Goal: Information Seeking & Learning: Learn about a topic

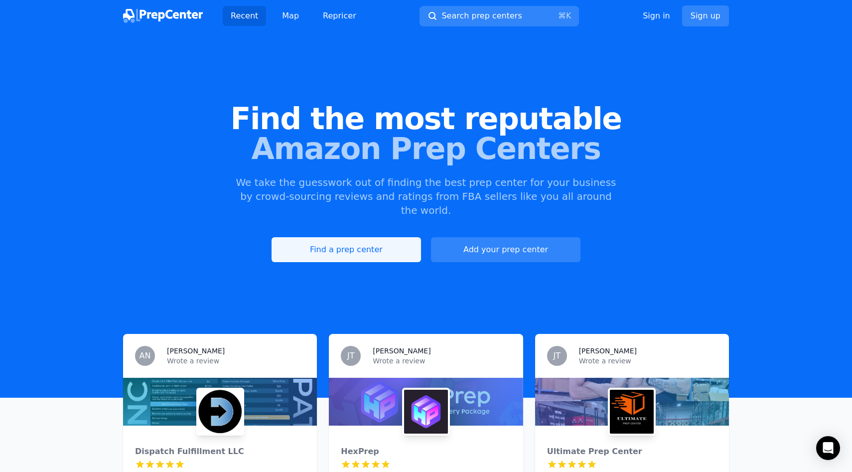
click at [351, 237] on link "Find a prep center" at bounding box center [347, 249] width 150 height 25
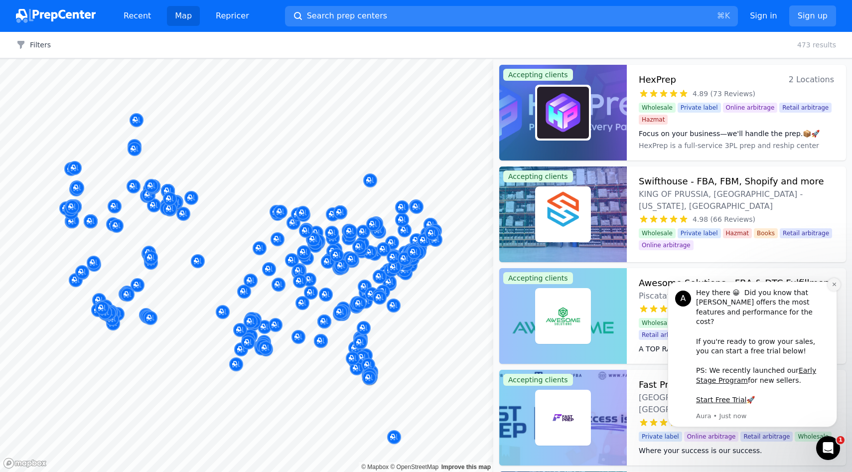
click at [834, 287] on icon "Dismiss notification" at bounding box center [834, 284] width 5 height 5
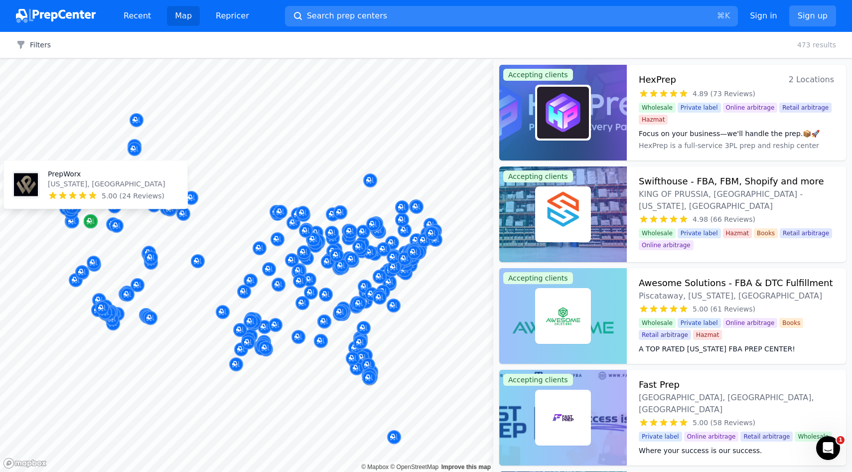
click at [89, 220] on icon "Map marker" at bounding box center [91, 221] width 8 height 10
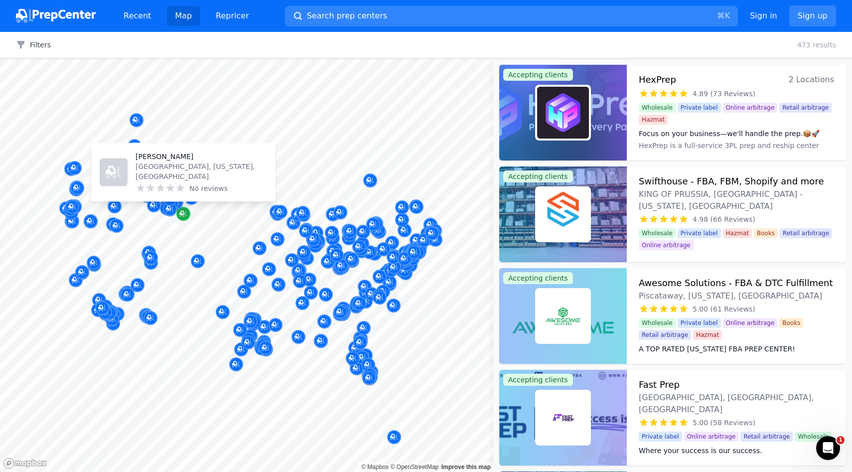
click at [185, 216] on icon "Map marker" at bounding box center [183, 214] width 8 height 6
click at [182, 214] on icon "Map marker" at bounding box center [181, 213] width 5 height 5
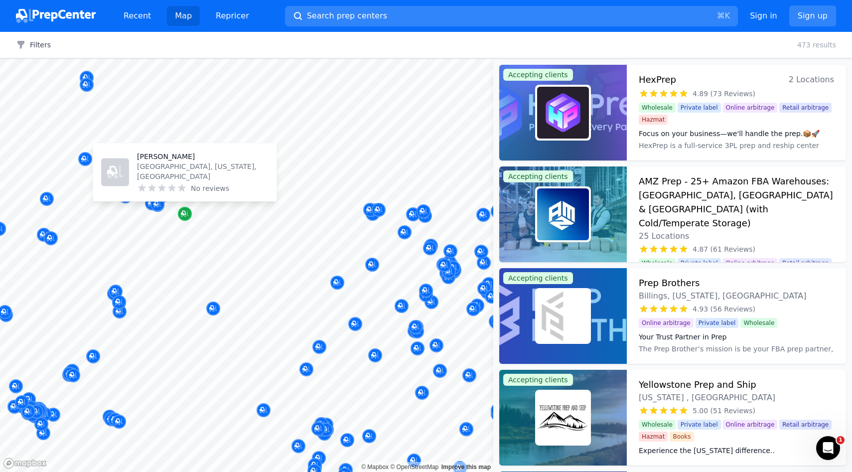
click at [185, 216] on icon "Map marker" at bounding box center [185, 214] width 8 height 6
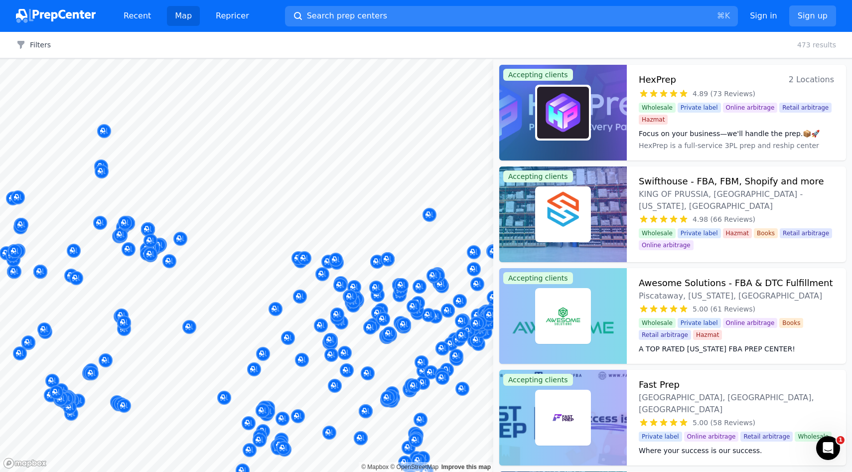
click at [50, 335] on button "Map marker" at bounding box center [44, 330] width 14 height 15
click at [48, 336] on button "Map marker" at bounding box center [44, 330] width 14 height 15
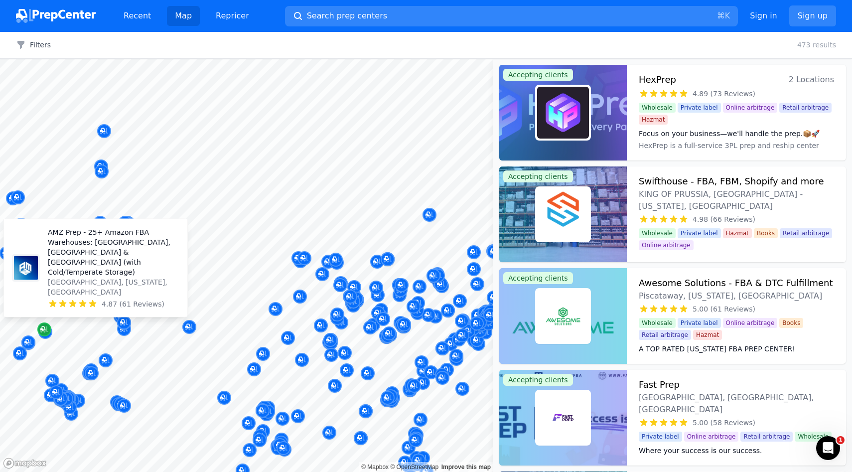
click at [46, 329] on icon "Map marker" at bounding box center [44, 330] width 8 height 6
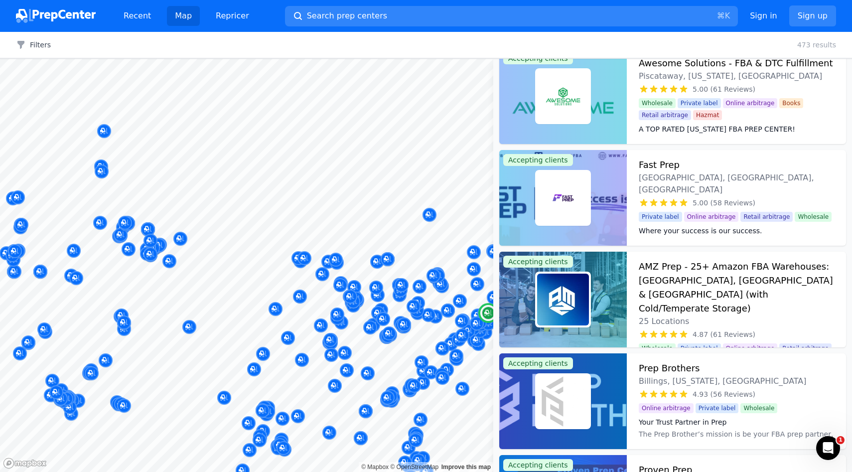
scroll to position [221, 0]
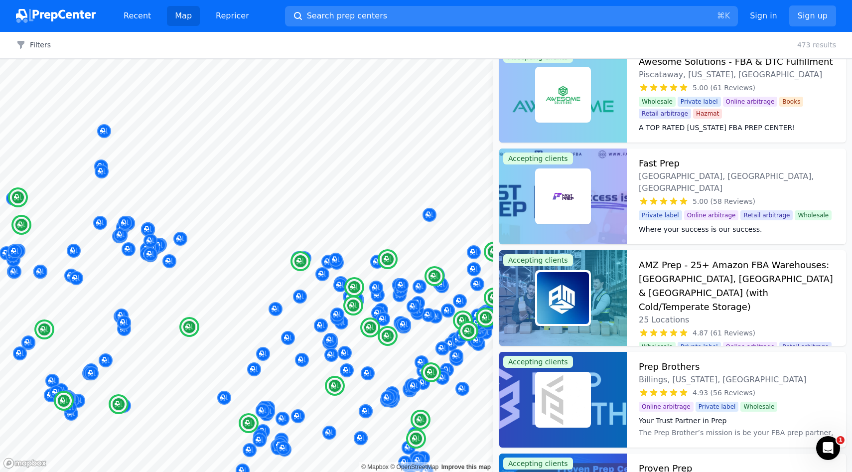
click at [774, 298] on div "AMZ Prep - 25+ Amazon FBA Warehouses: [GEOGRAPHIC_DATA], [GEOGRAPHIC_DATA] & [G…" at bounding box center [736, 298] width 219 height 96
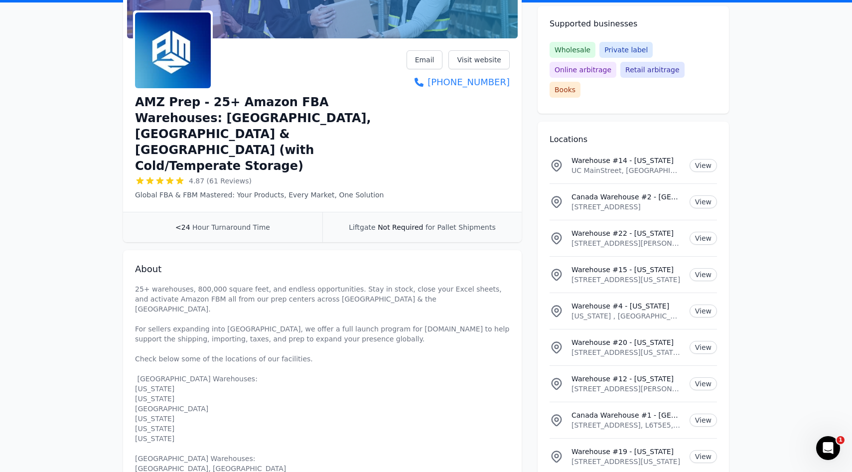
scroll to position [124, 0]
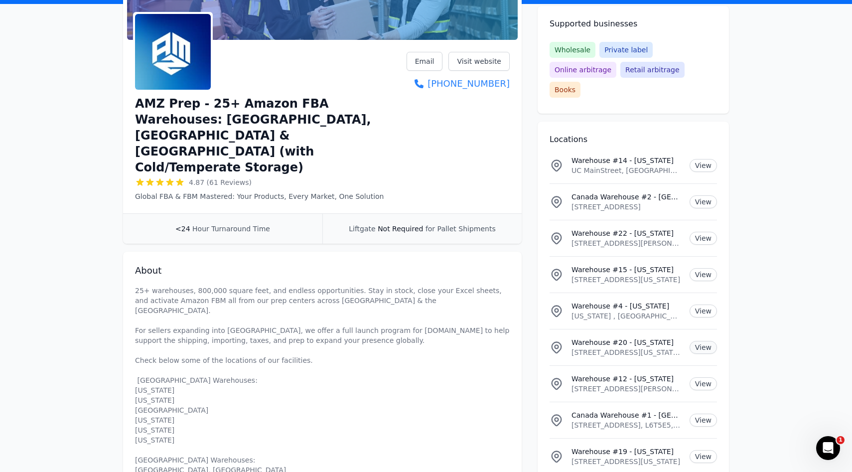
click at [699, 341] on link "View" at bounding box center [703, 347] width 27 height 13
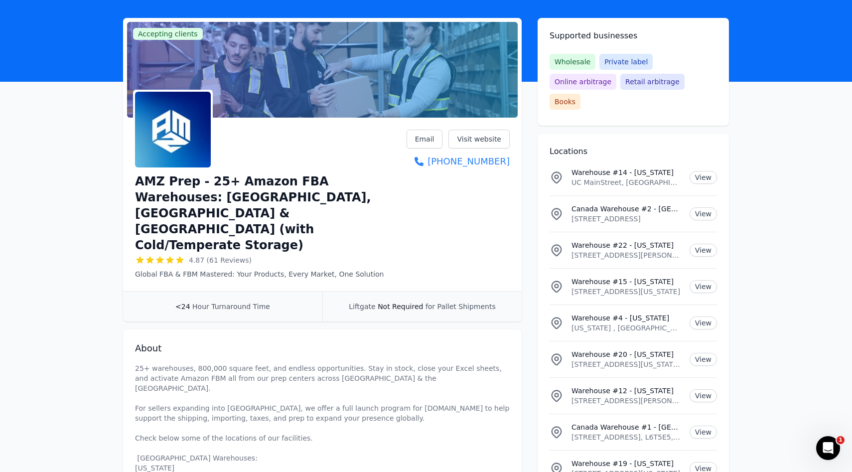
scroll to position [0, 0]
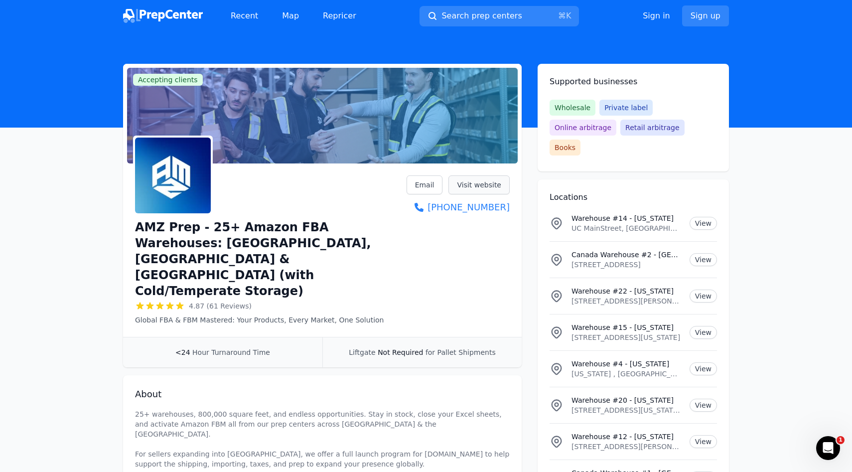
click at [488, 185] on link "Visit website" at bounding box center [479, 184] width 61 height 19
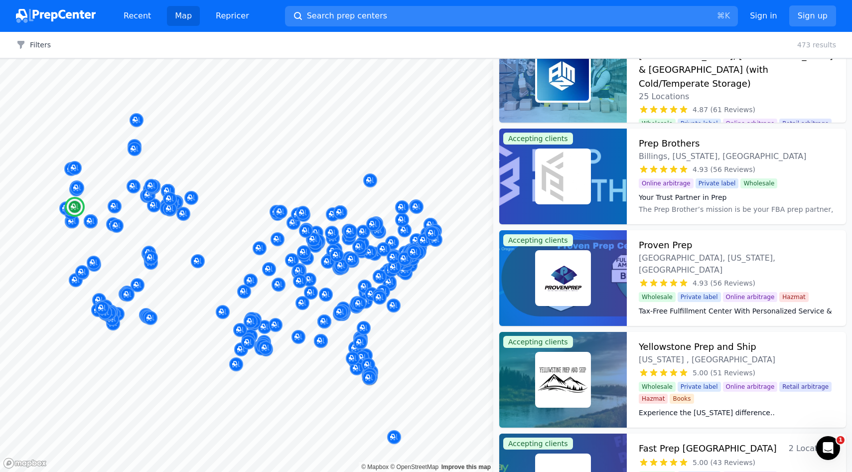
scroll to position [450, 0]
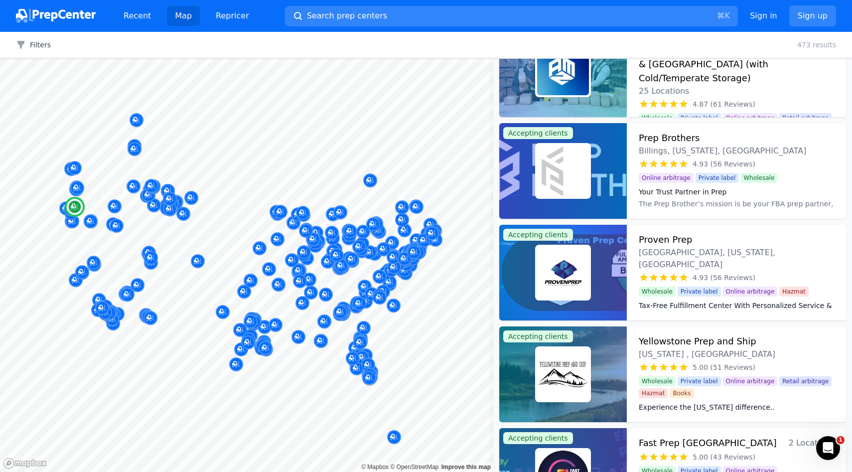
click at [658, 239] on h3 "Proven Prep" at bounding box center [665, 240] width 53 height 14
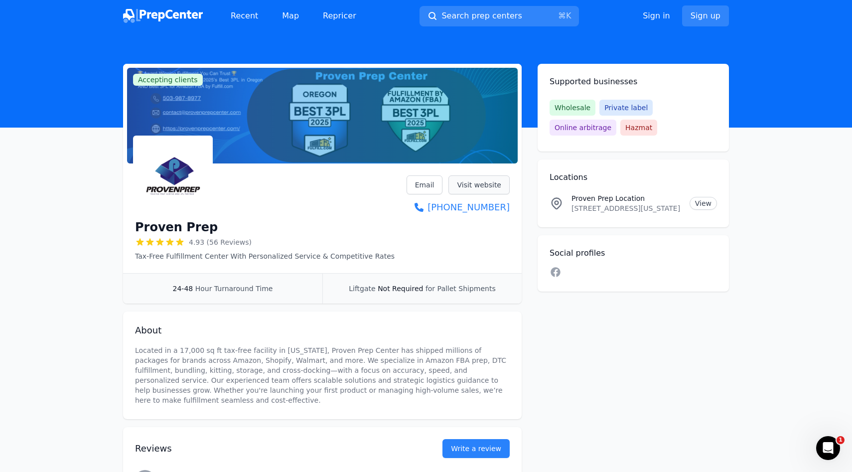
click at [486, 185] on link "Visit website" at bounding box center [479, 184] width 61 height 19
